Goal: Task Accomplishment & Management: Manage account settings

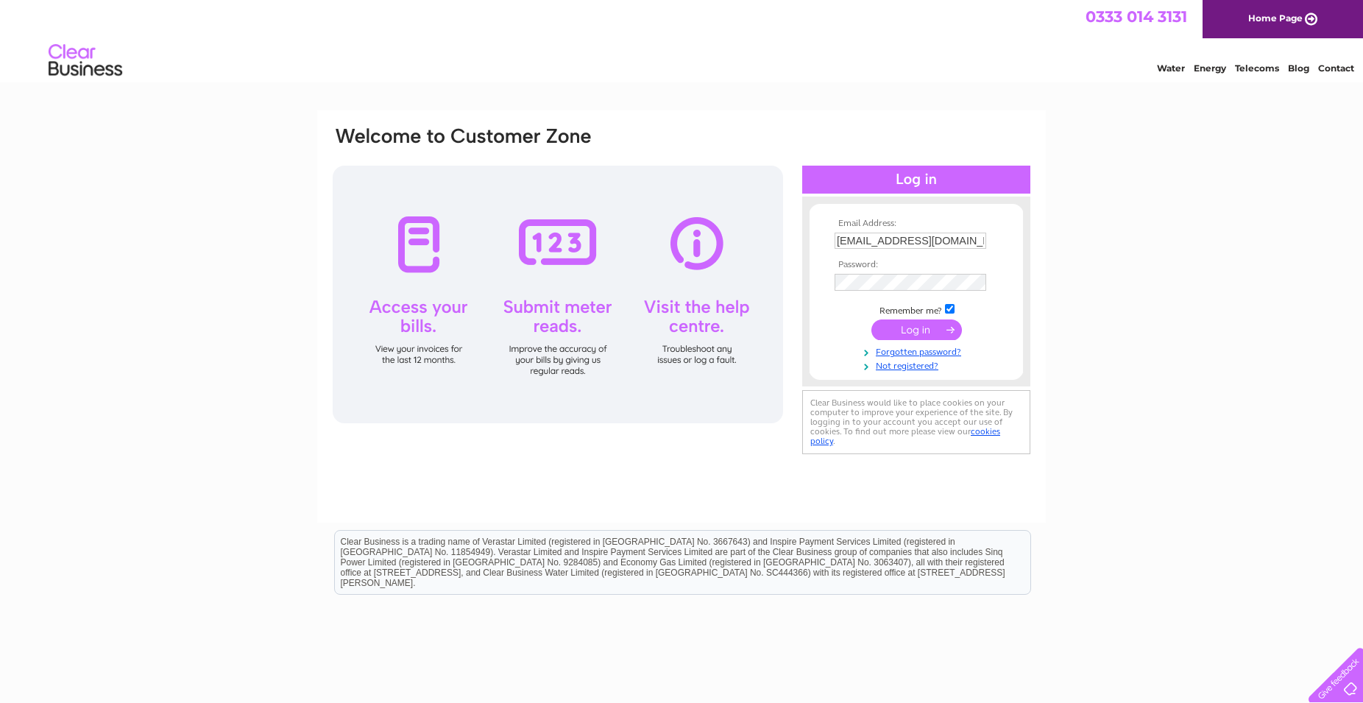
click at [929, 338] on input "submit" at bounding box center [916, 329] width 91 height 21
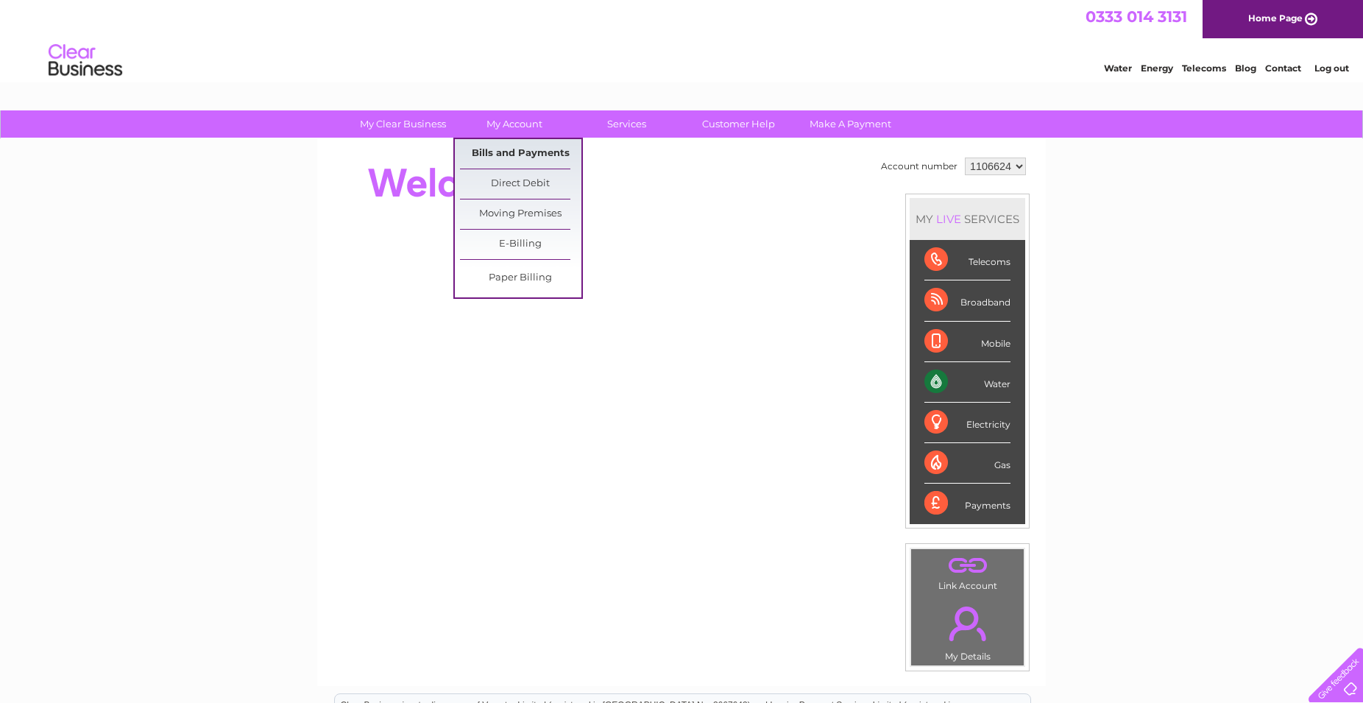
click at [525, 155] on link "Bills and Payments" at bounding box center [520, 153] width 121 height 29
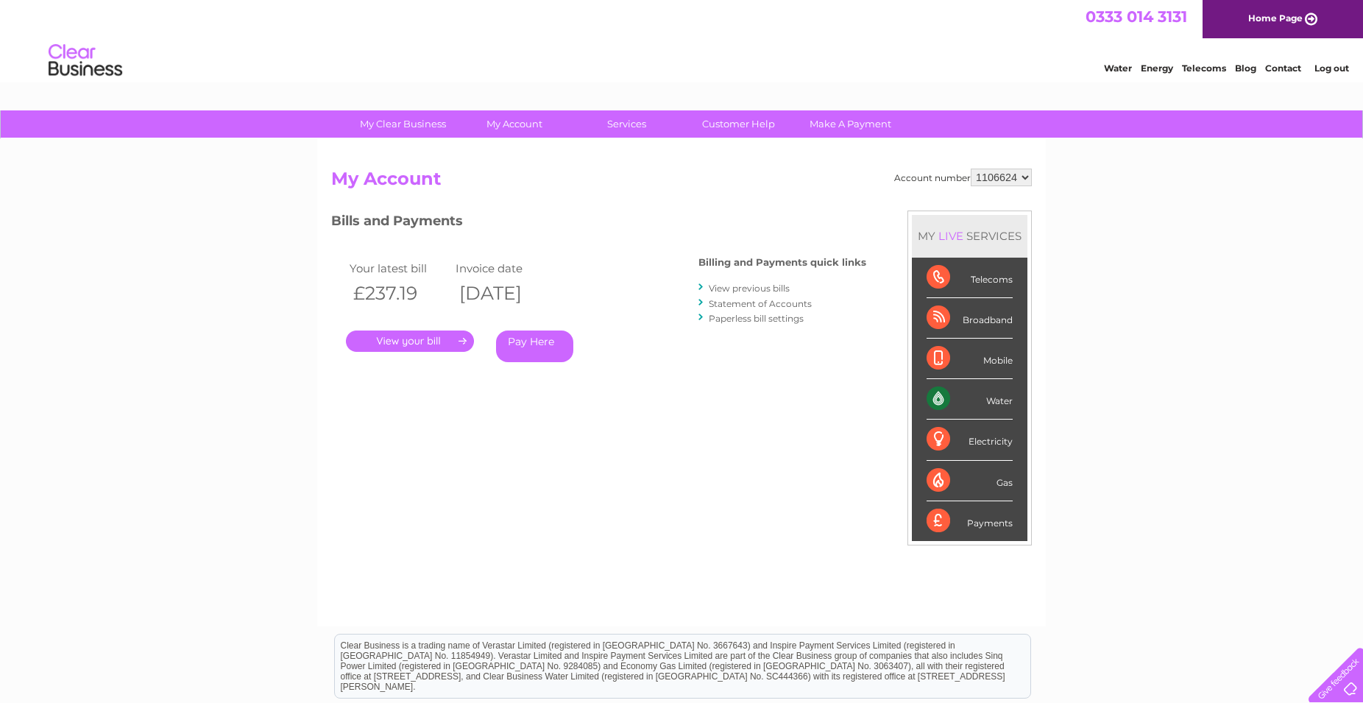
click at [414, 341] on link "." at bounding box center [410, 340] width 128 height 21
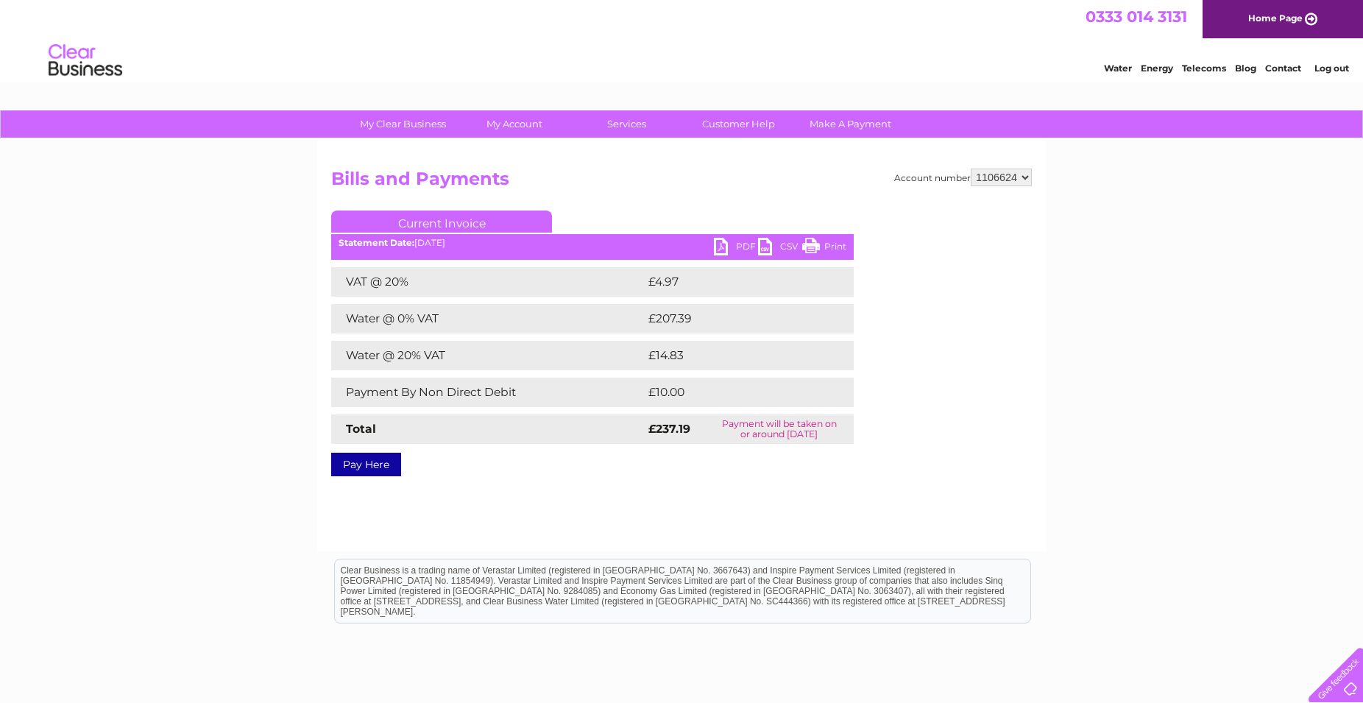
click at [734, 244] on link "PDF" at bounding box center [736, 248] width 44 height 21
click at [726, 246] on link "PDF" at bounding box center [736, 248] width 44 height 21
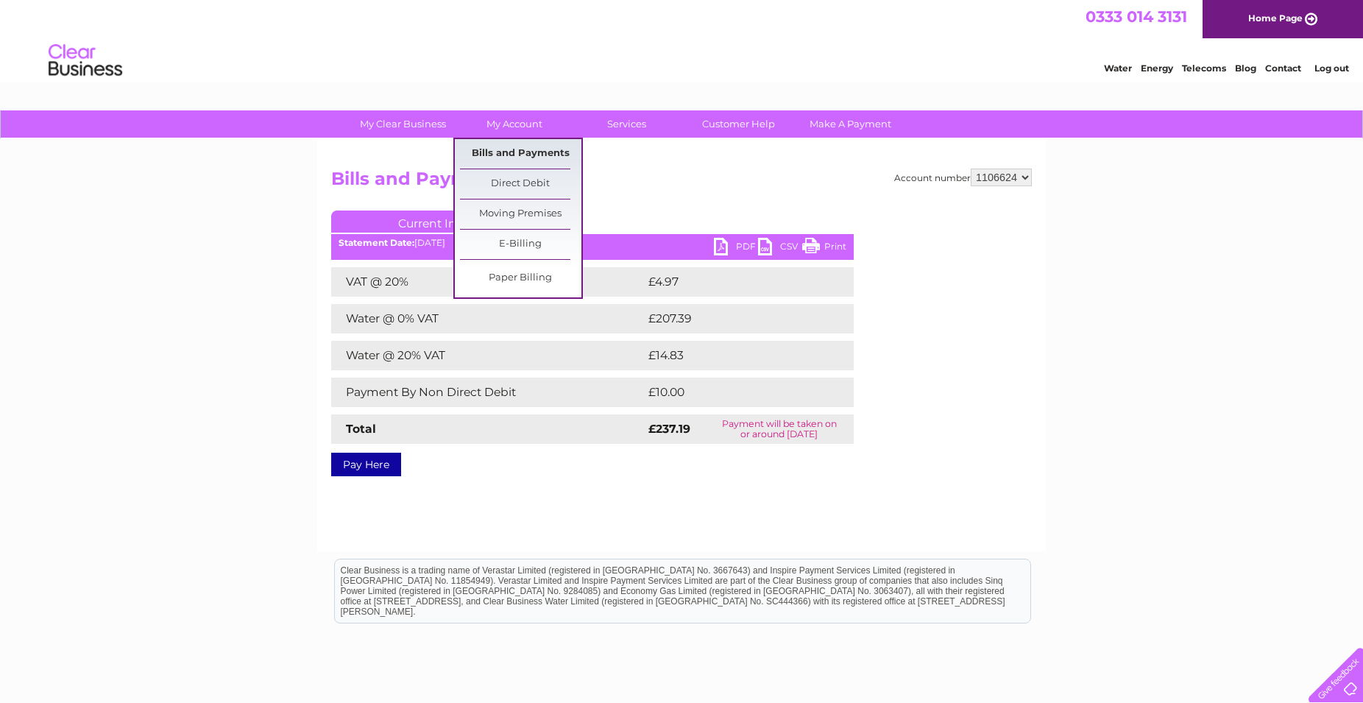
click at [528, 151] on link "Bills and Payments" at bounding box center [520, 153] width 121 height 29
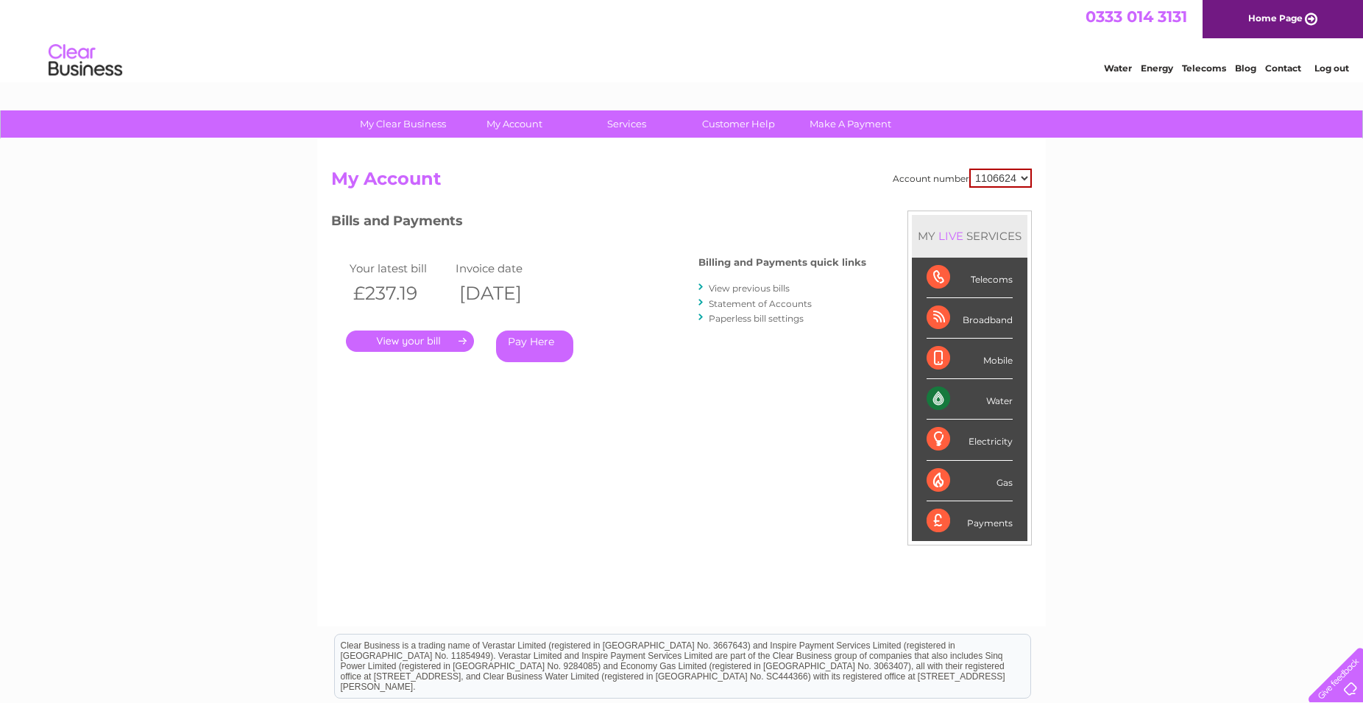
click at [450, 340] on link "." at bounding box center [410, 340] width 128 height 21
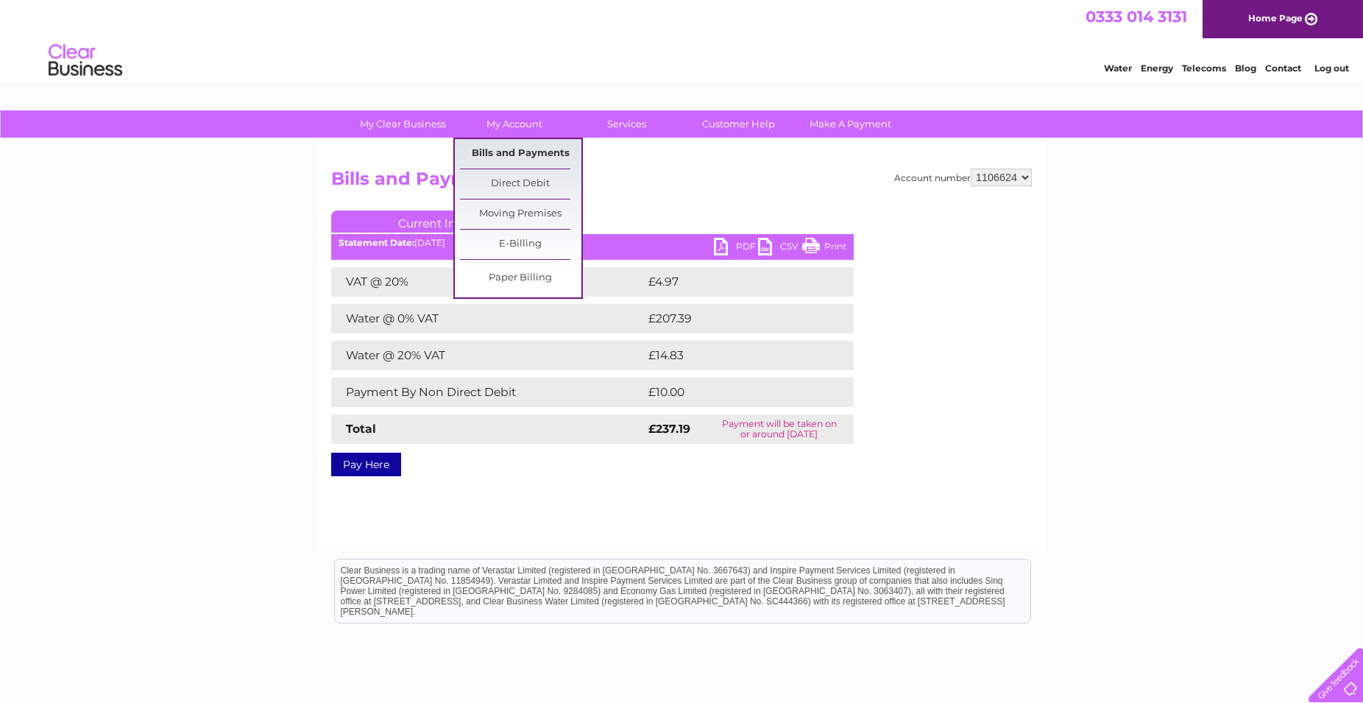
click at [533, 155] on link "Bills and Payments" at bounding box center [520, 153] width 121 height 29
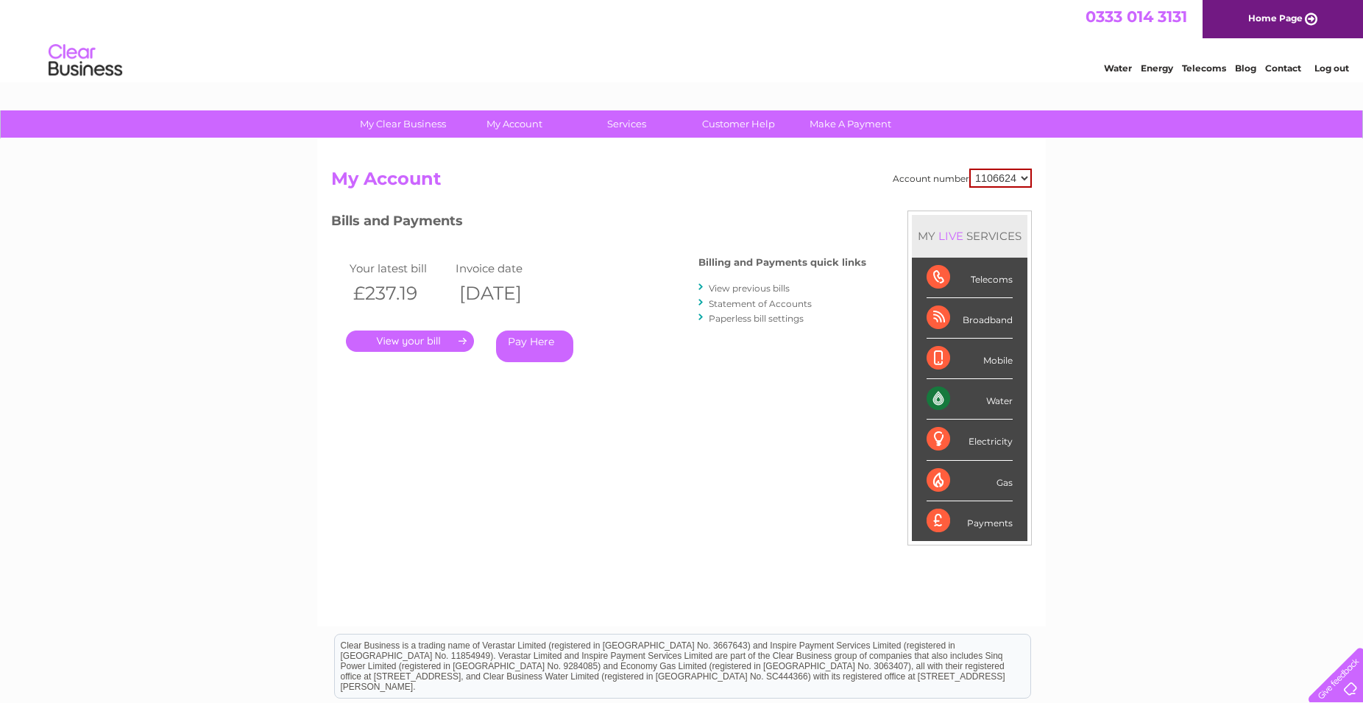
click at [748, 292] on link "View previous bills" at bounding box center [749, 288] width 81 height 11
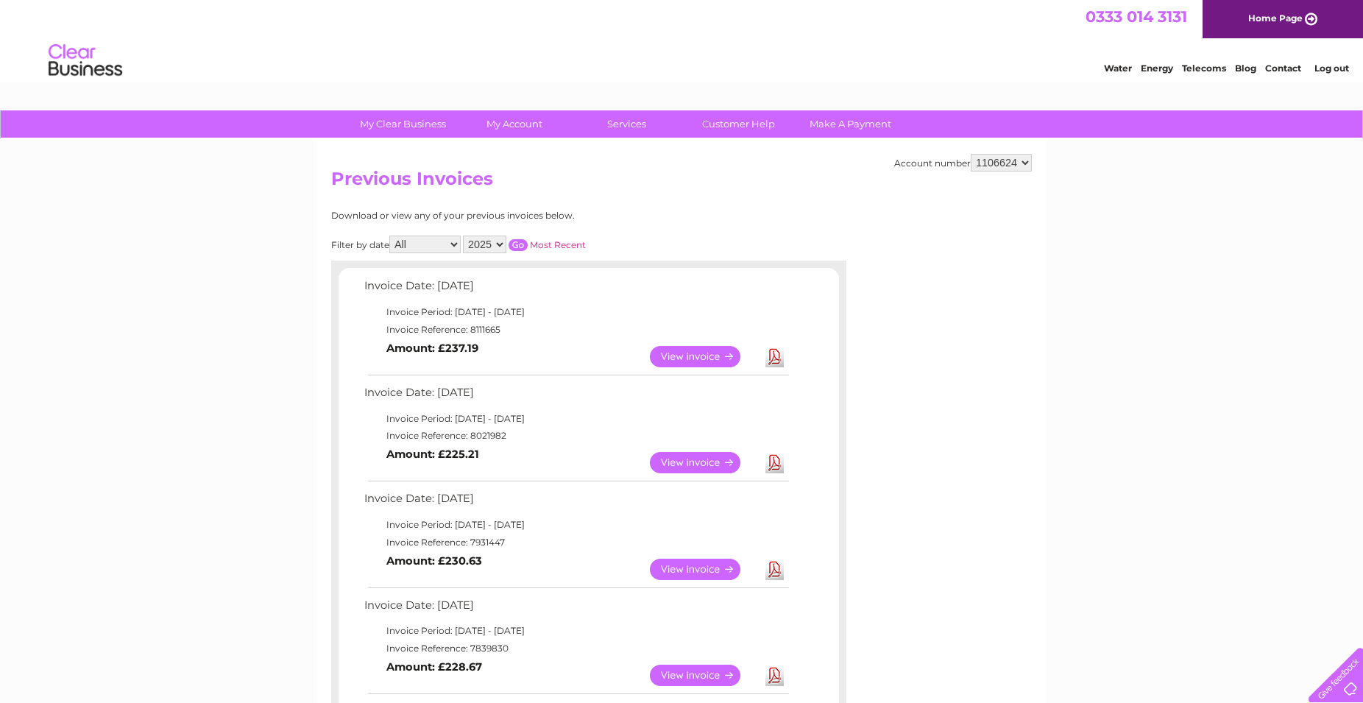
click at [698, 469] on link "View" at bounding box center [704, 462] width 108 height 21
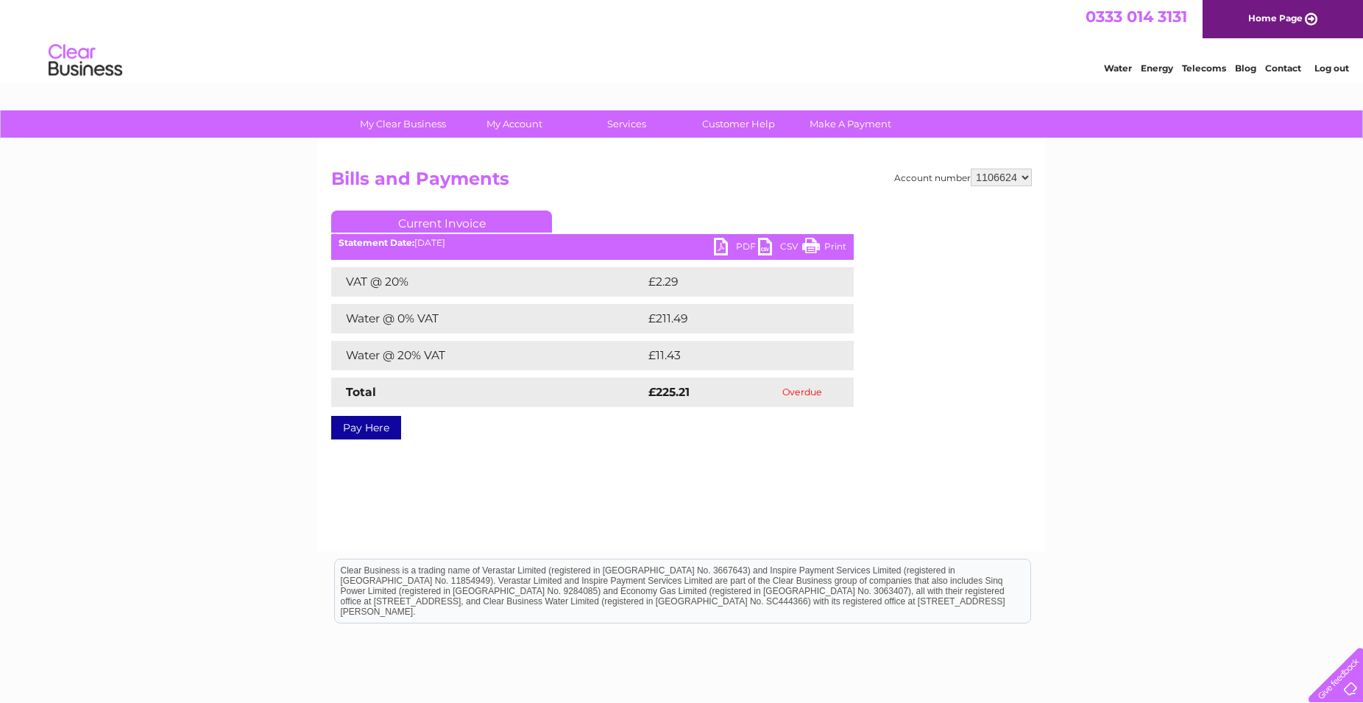
click at [724, 247] on link "PDF" at bounding box center [736, 248] width 44 height 21
